Goal: Find specific page/section: Find specific page/section

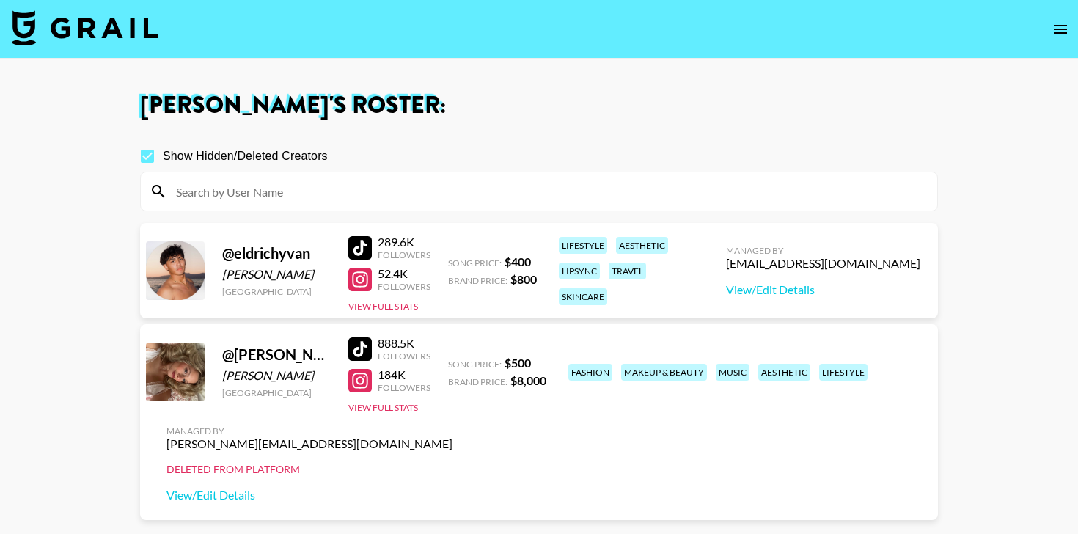
click at [58, 224] on main "Amani Williams 's Roster: Show Hidden/Deleted Creators @ eldrichyvan Eldrich Pa…" at bounding box center [539, 320] width 1078 height 522
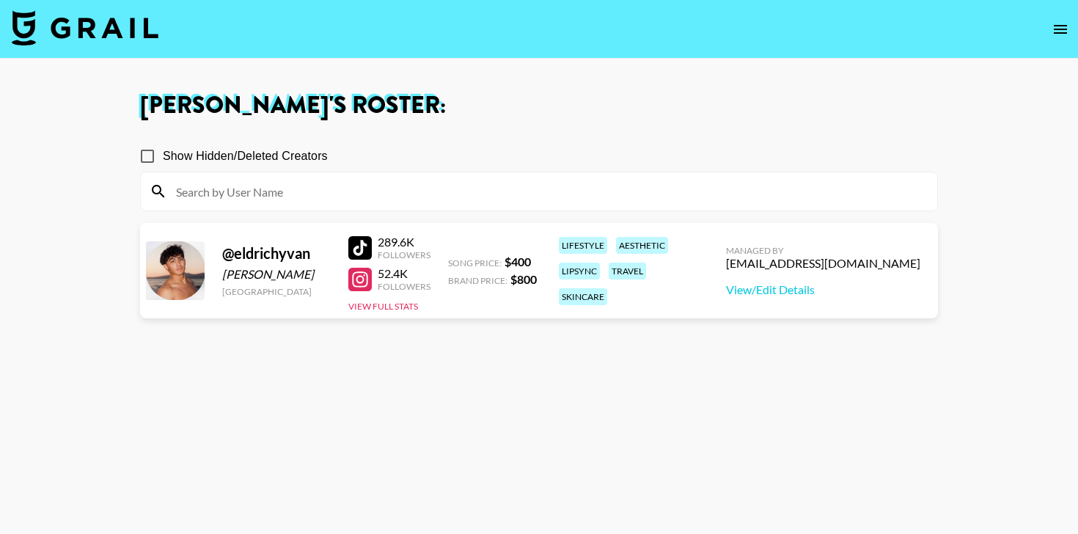
click at [148, 161] on input "Show Hidden/Deleted Creators" at bounding box center [147, 156] width 31 height 31
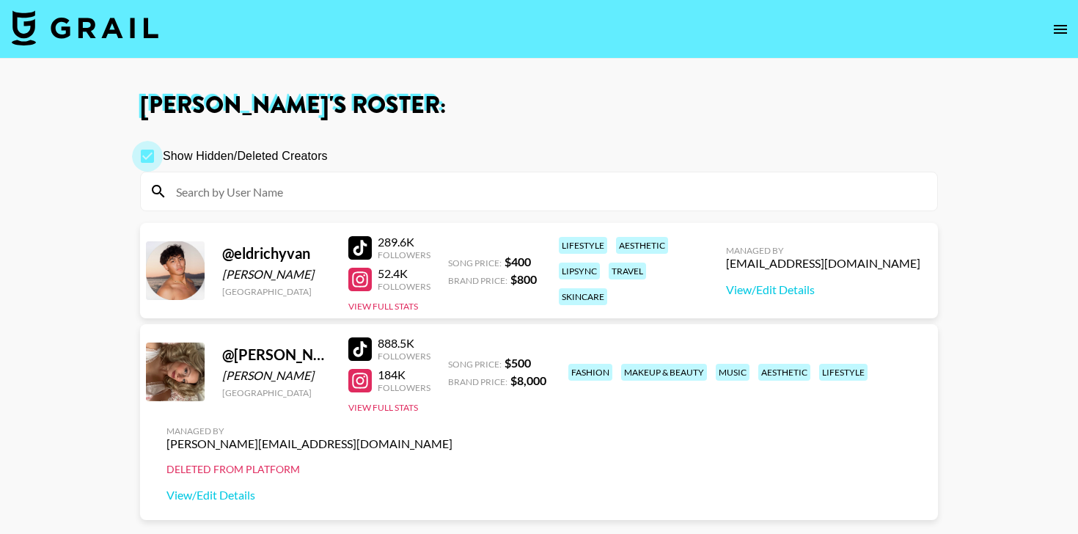
click at [148, 161] on input "Show Hidden/Deleted Creators" at bounding box center [147, 156] width 31 height 31
checkbox input "false"
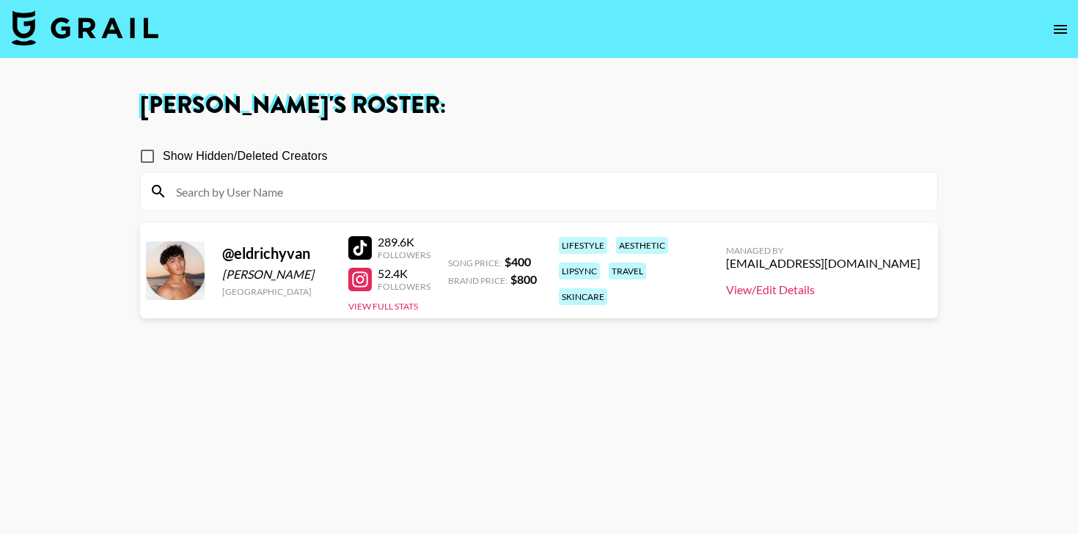
click at [830, 293] on link "View/Edit Details" at bounding box center [823, 289] width 194 height 15
click at [108, 26] on img at bounding box center [85, 27] width 147 height 35
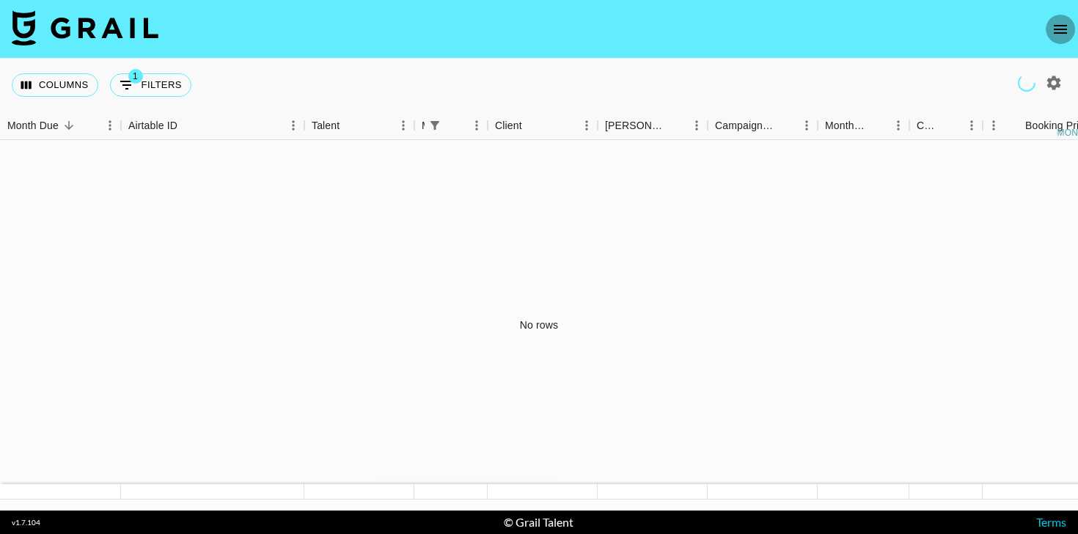
click at [1065, 30] on icon "open drawer" at bounding box center [1060, 30] width 18 height 18
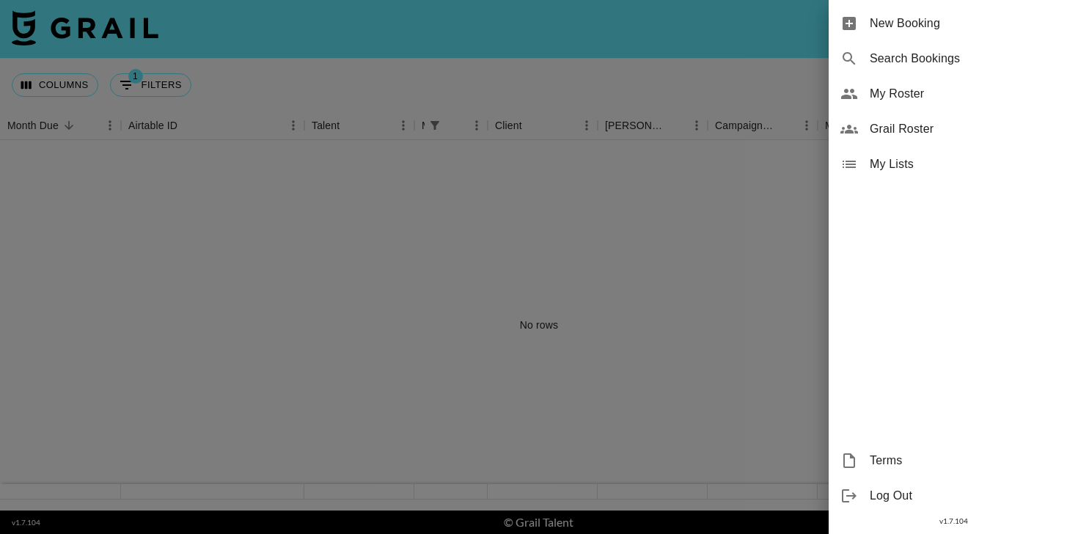
click at [911, 142] on div "Grail Roster" at bounding box center [952, 128] width 249 height 35
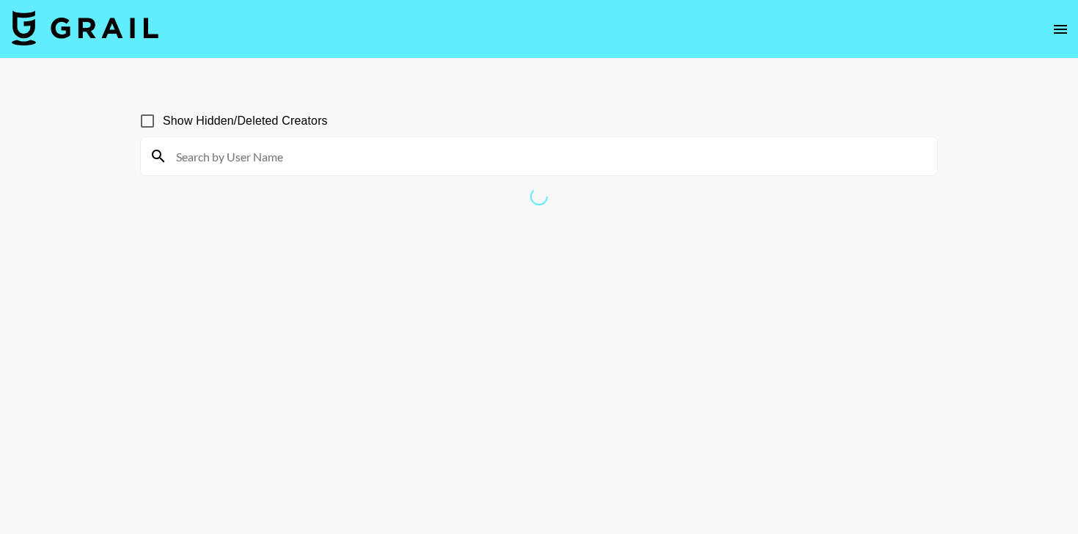
click at [470, 161] on input at bounding box center [547, 155] width 761 height 23
type input "eldrich"
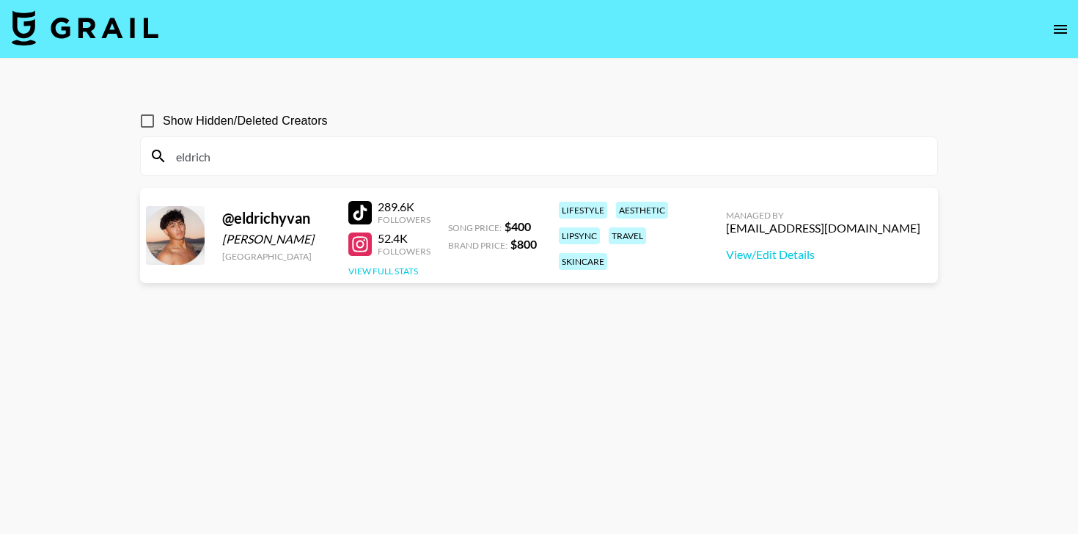
click at [375, 272] on button "View Full Stats" at bounding box center [383, 270] width 70 height 11
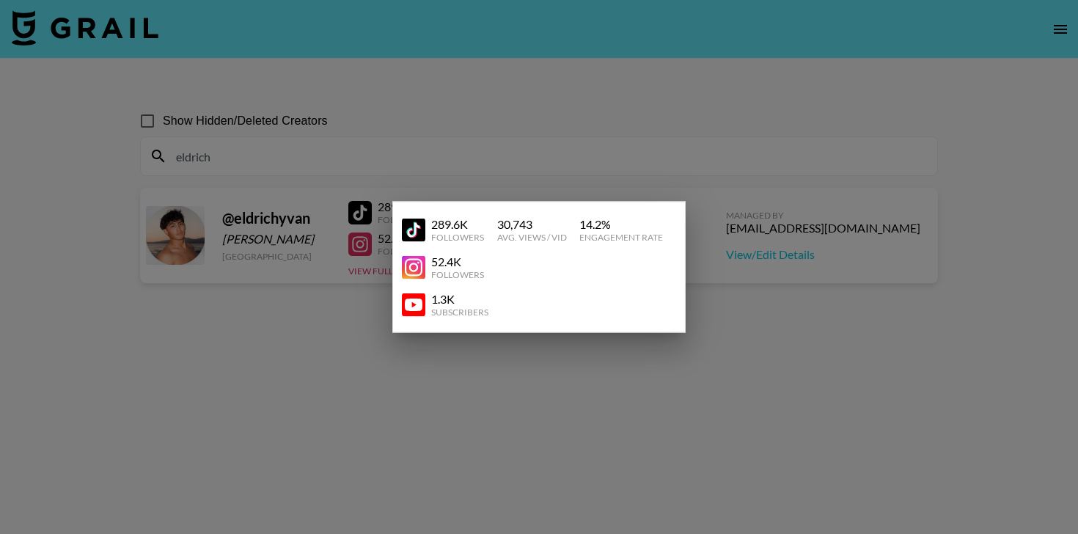
click at [380, 345] on div at bounding box center [539, 267] width 1078 height 534
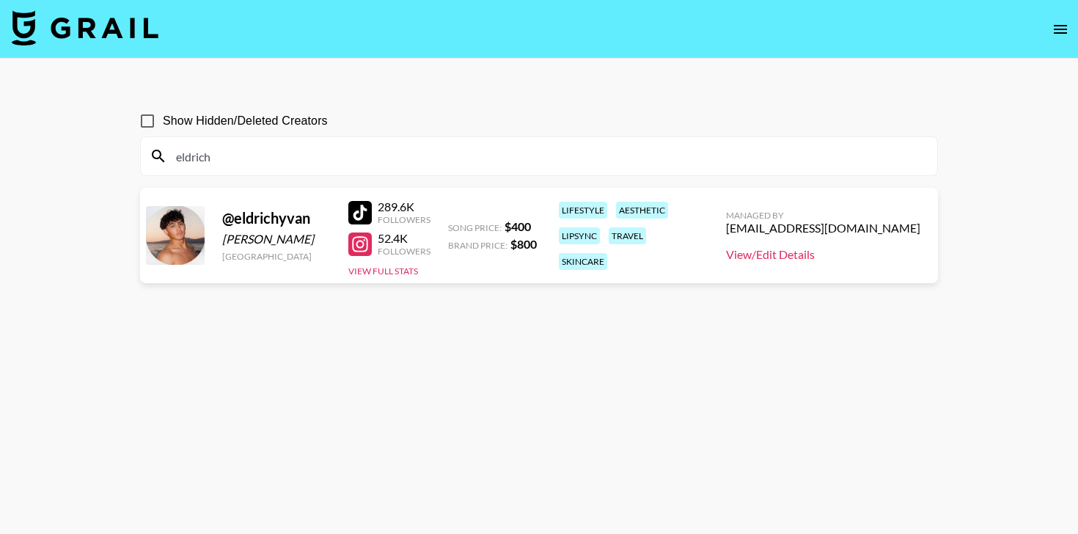
click at [793, 257] on link "View/Edit Details" at bounding box center [823, 254] width 194 height 15
click at [362, 208] on div at bounding box center [359, 212] width 23 height 23
click at [1057, 30] on icon "open drawer" at bounding box center [1060, 30] width 18 height 18
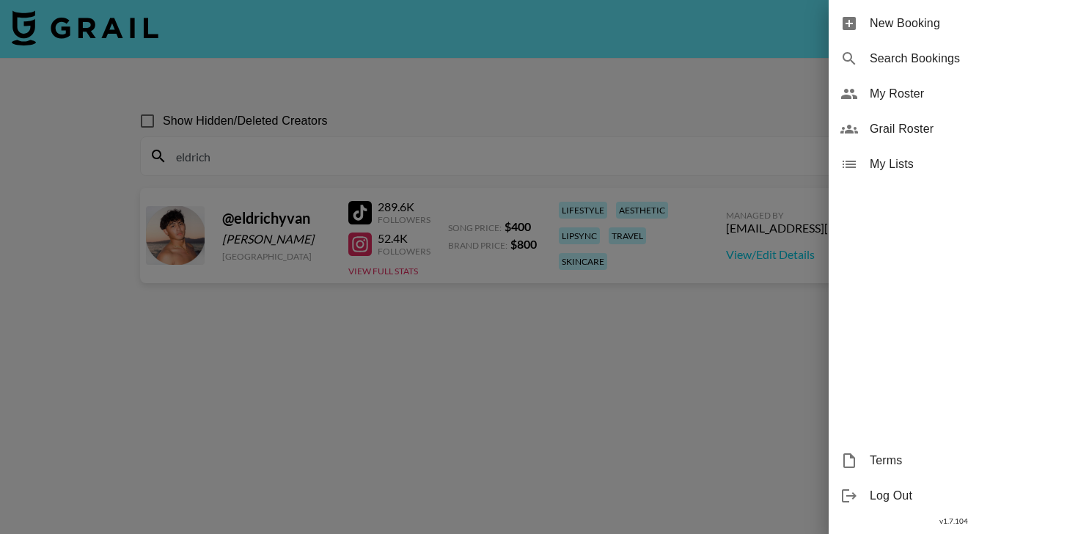
click at [889, 104] on div "My Roster" at bounding box center [952, 93] width 249 height 35
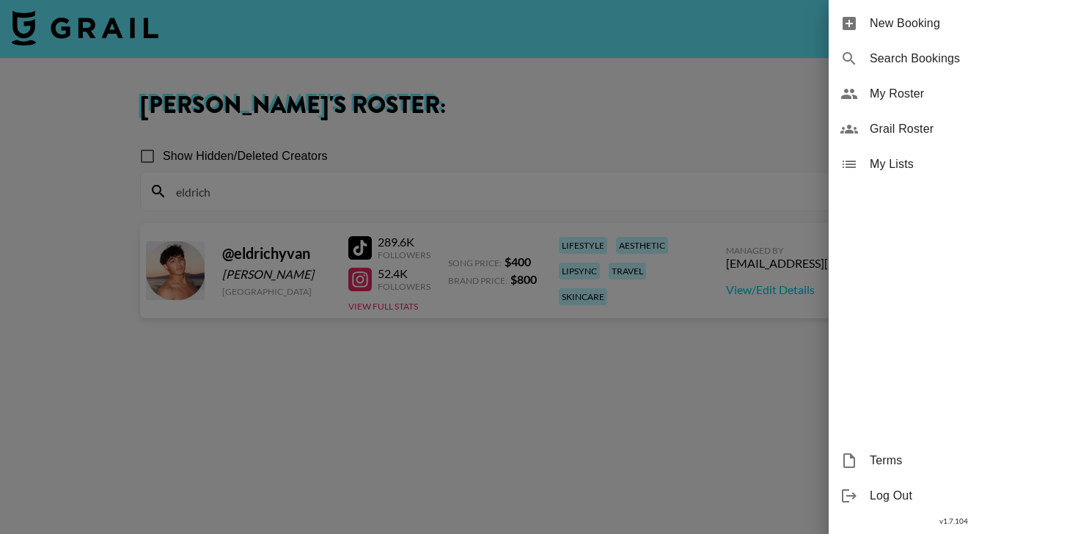
click at [475, 112] on div at bounding box center [539, 267] width 1078 height 534
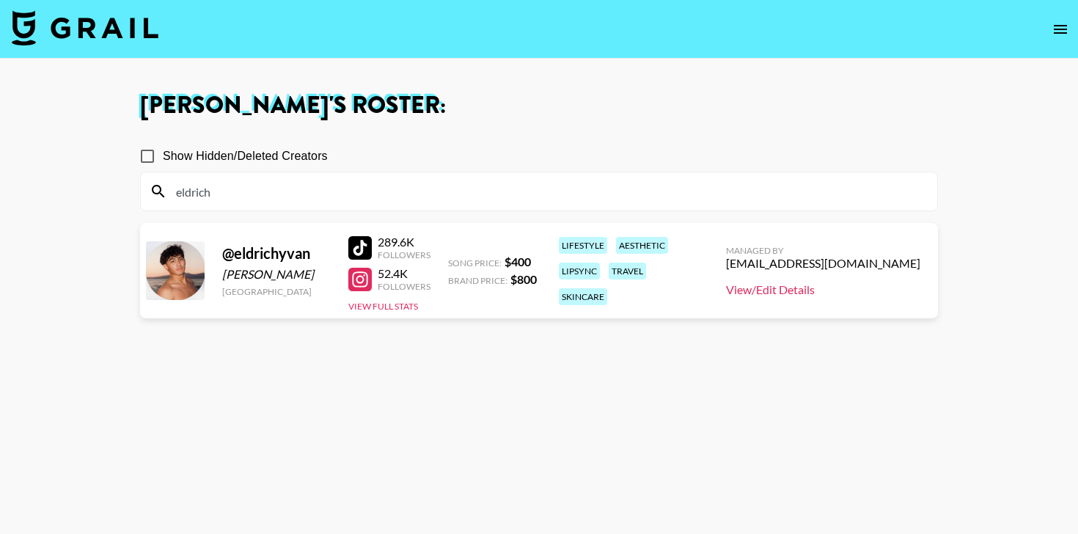
click at [767, 289] on link "View/Edit Details" at bounding box center [823, 289] width 194 height 15
click at [787, 256] on div "akvile.kiezaite@grail-talent.com" at bounding box center [823, 263] width 194 height 15
click at [784, 257] on div "akvile.kiezaite@grail-talent.com" at bounding box center [823, 263] width 194 height 15
drag, startPoint x: 787, startPoint y: 263, endPoint x: 811, endPoint y: 263, distance: 24.2
click at [812, 263] on div "akvile.kiezaite@grail-talent.com" at bounding box center [823, 263] width 194 height 15
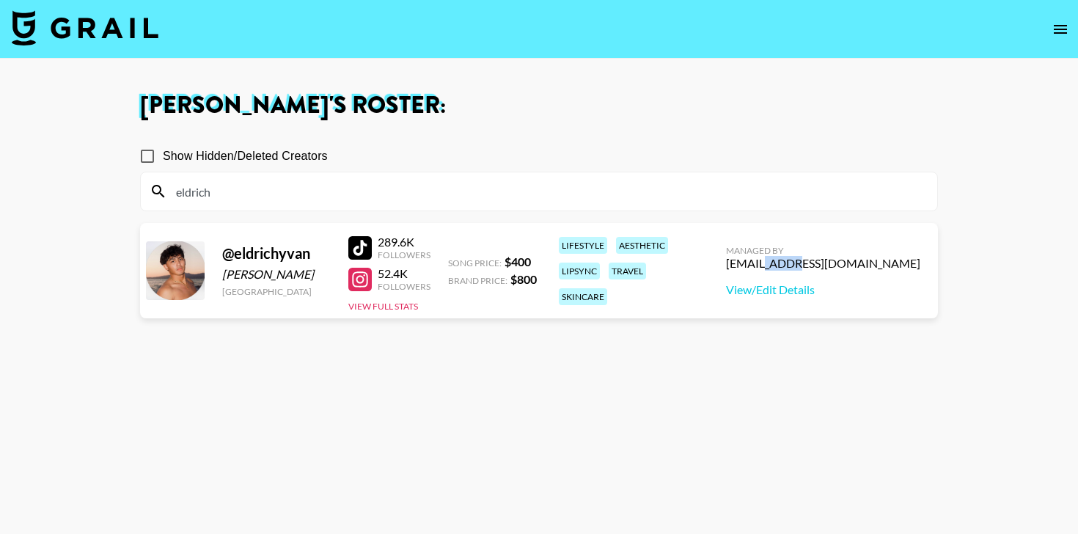
click at [811, 263] on div "akvile.kiezaite@grail-talent.com" at bounding box center [823, 263] width 194 height 15
click at [431, 189] on input "eldrich" at bounding box center [547, 191] width 761 height 23
click at [90, 244] on main "Amani Williams 's Roster: Show Hidden/Deleted Creators @ eldrichyvan Eldrich Pa…" at bounding box center [539, 320] width 1078 height 522
click at [146, 158] on input "Show Hidden/Deleted Creators" at bounding box center [147, 156] width 31 height 31
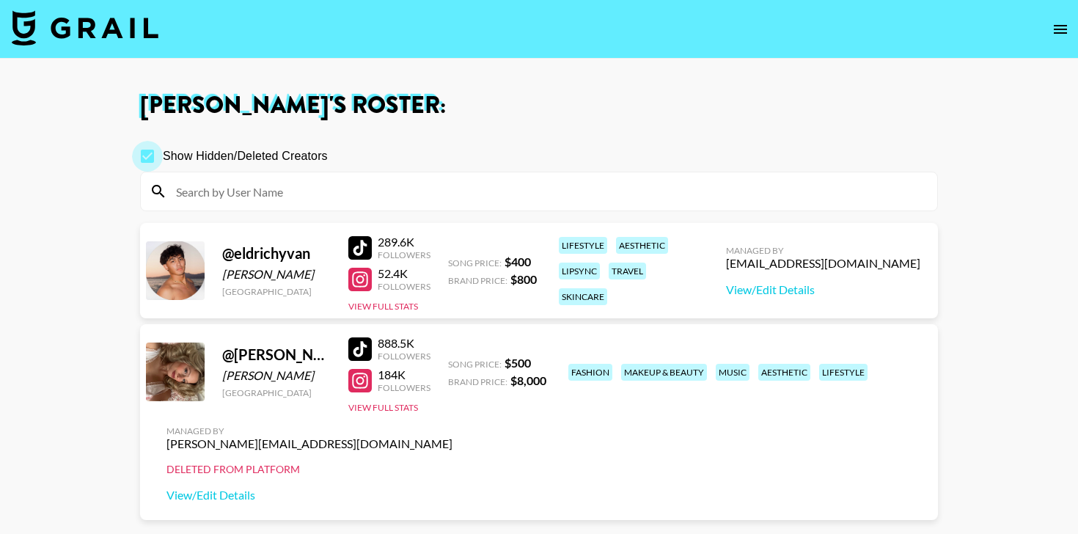
click at [147, 158] on input "Show Hidden/Deleted Creators" at bounding box center [147, 156] width 31 height 31
checkbox input "false"
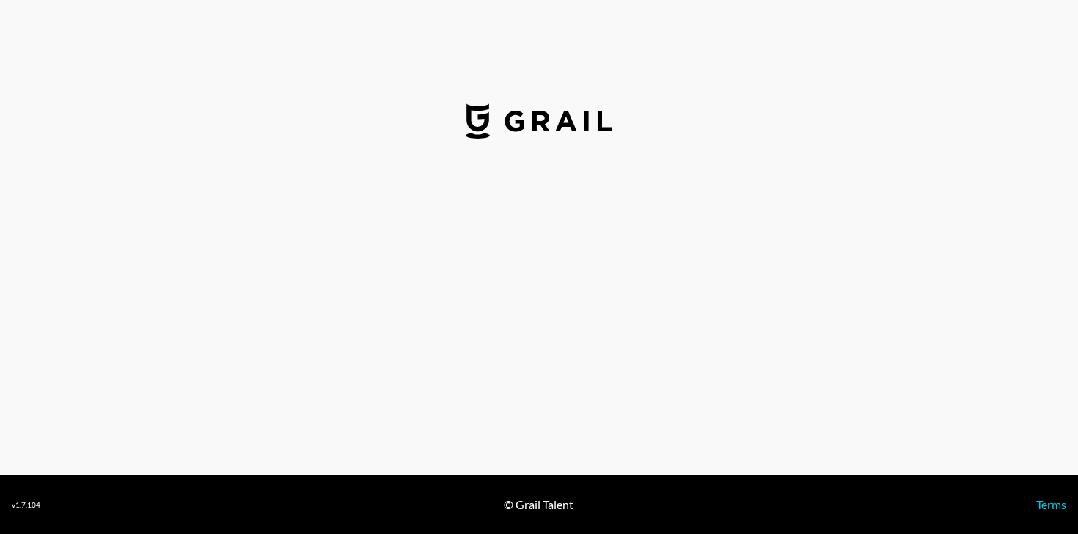
select select "USD"
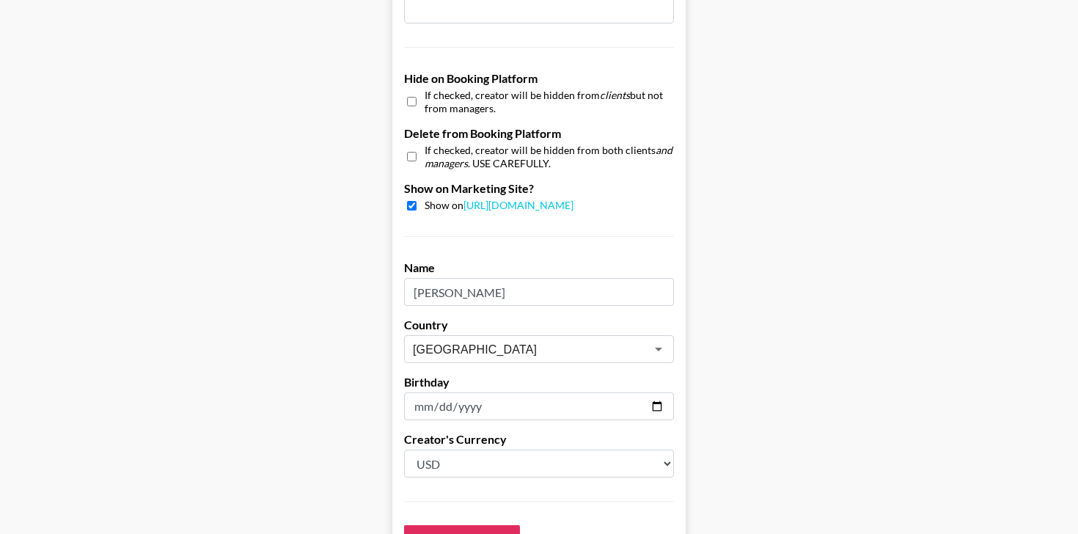
scroll to position [1357, 0]
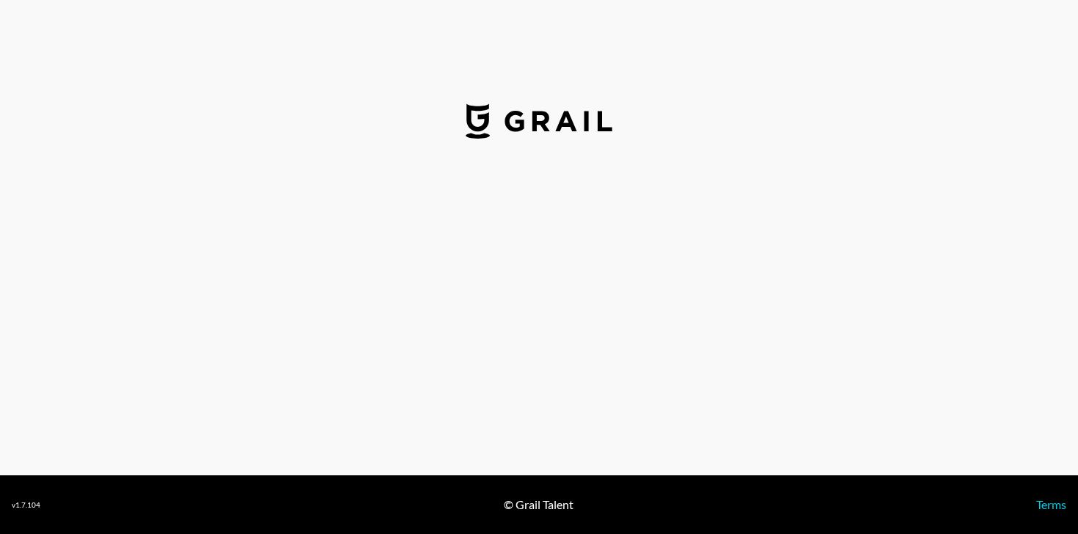
select select "USD"
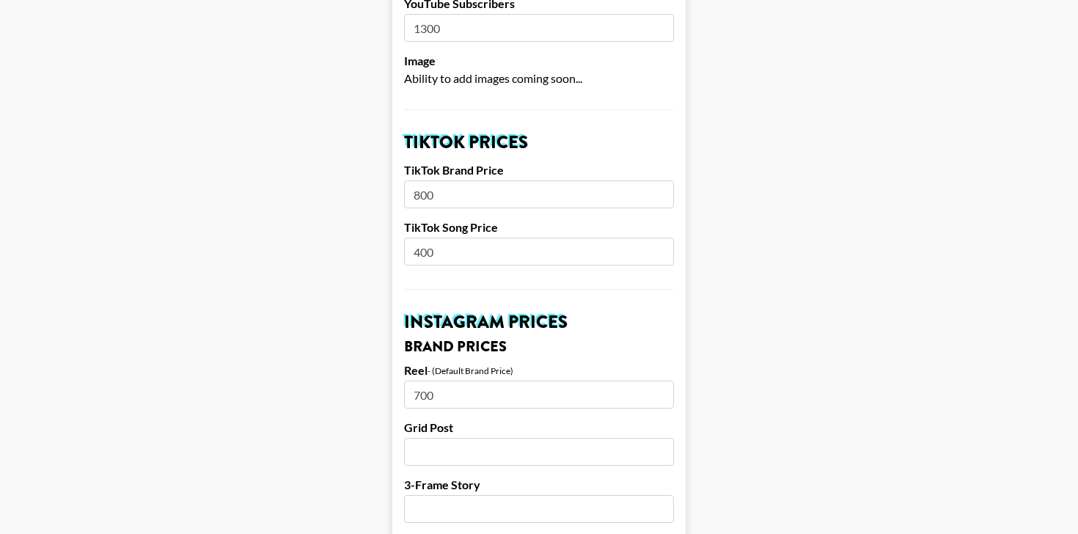
scroll to position [421, 0]
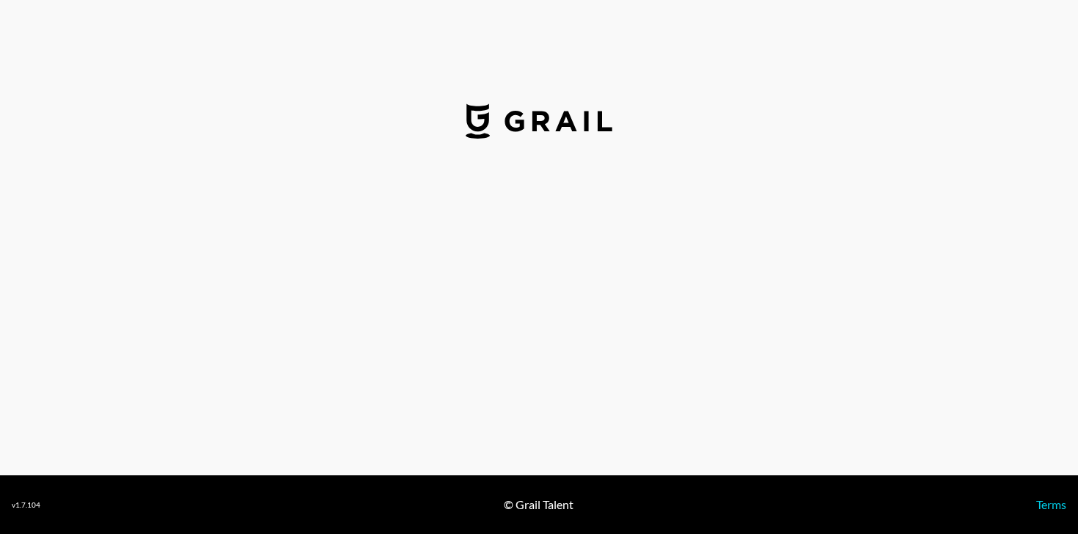
select select "USD"
